Goal: Navigation & Orientation: Find specific page/section

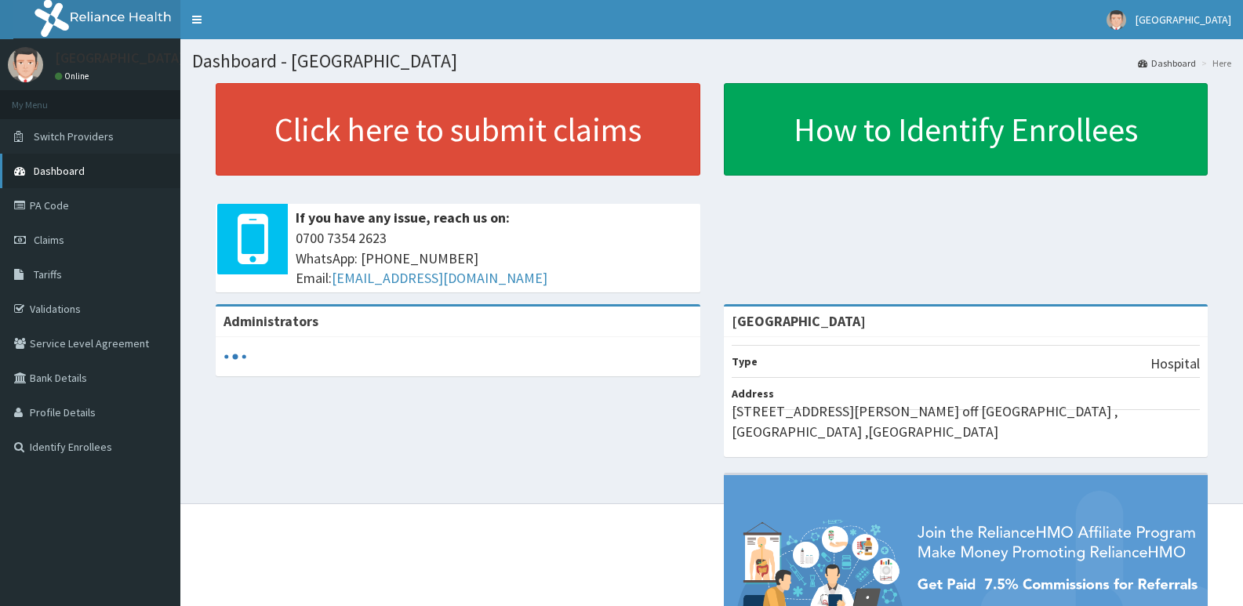
click at [83, 175] on span "Dashboard" at bounding box center [59, 171] width 51 height 14
click at [74, 172] on span "Dashboard" at bounding box center [59, 171] width 51 height 14
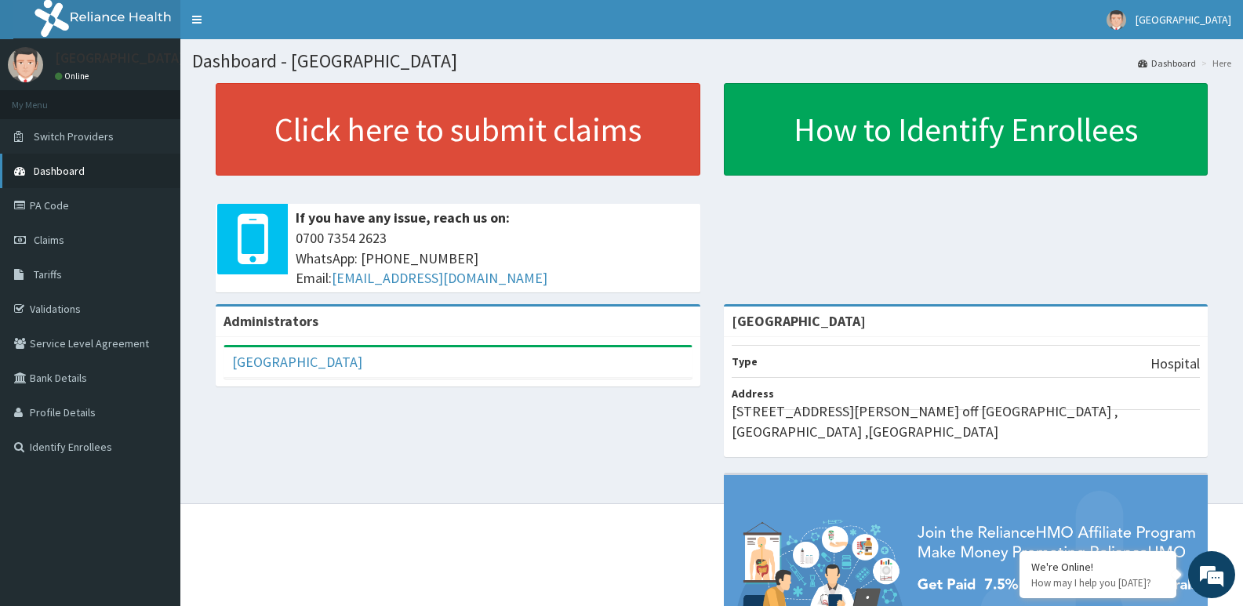
click at [66, 169] on span "Dashboard" at bounding box center [59, 171] width 51 height 14
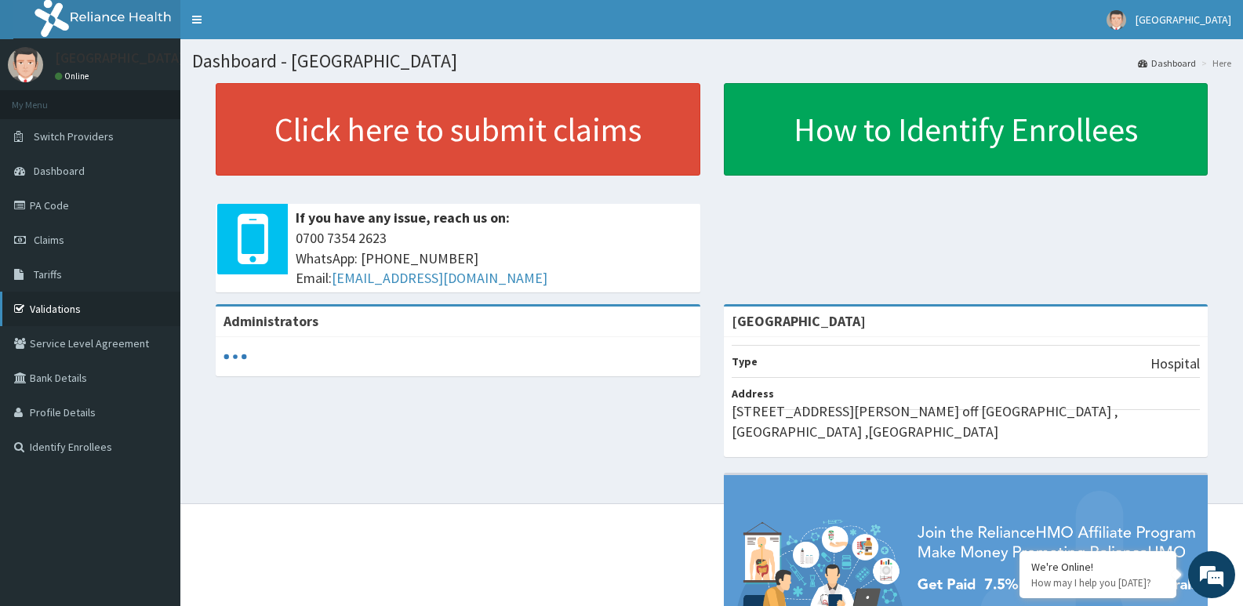
click at [55, 305] on link "Validations" at bounding box center [90, 309] width 180 height 35
